Goal: Obtain resource: Download file/media

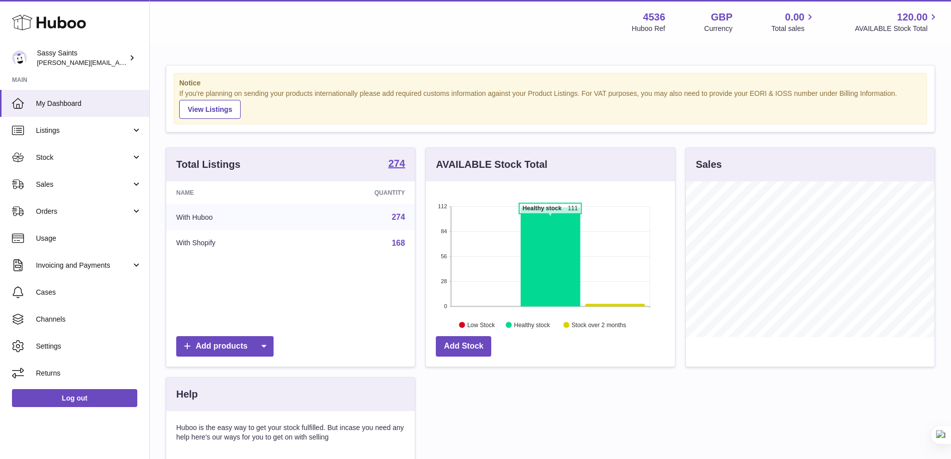
scroll to position [156, 249]
click at [65, 156] on span "Stock" at bounding box center [83, 157] width 95 height 9
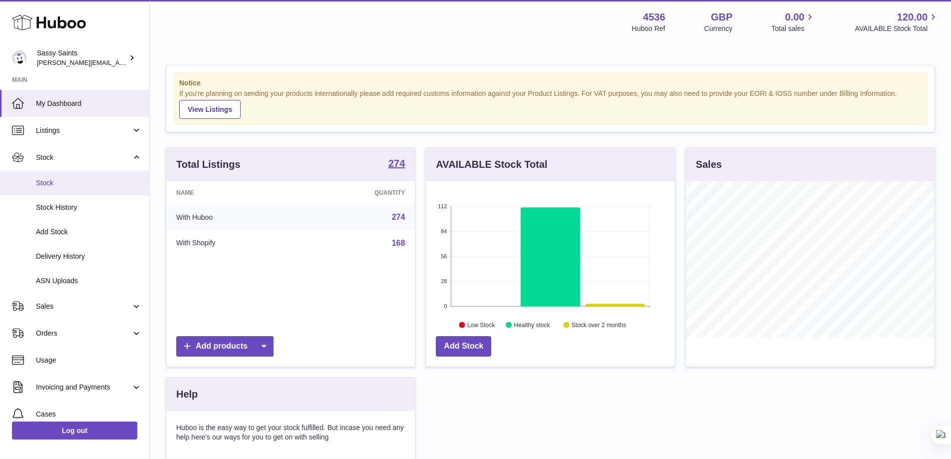
click at [77, 182] on span "Stock" at bounding box center [89, 182] width 106 height 9
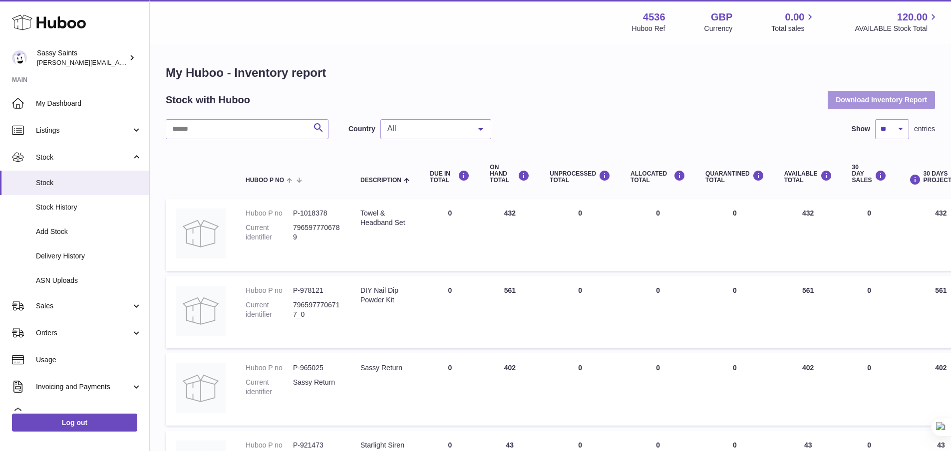
click at [880, 101] on button "Download Inventory Report" at bounding box center [880, 100] width 107 height 18
